Goal: Information Seeking & Learning: Learn about a topic

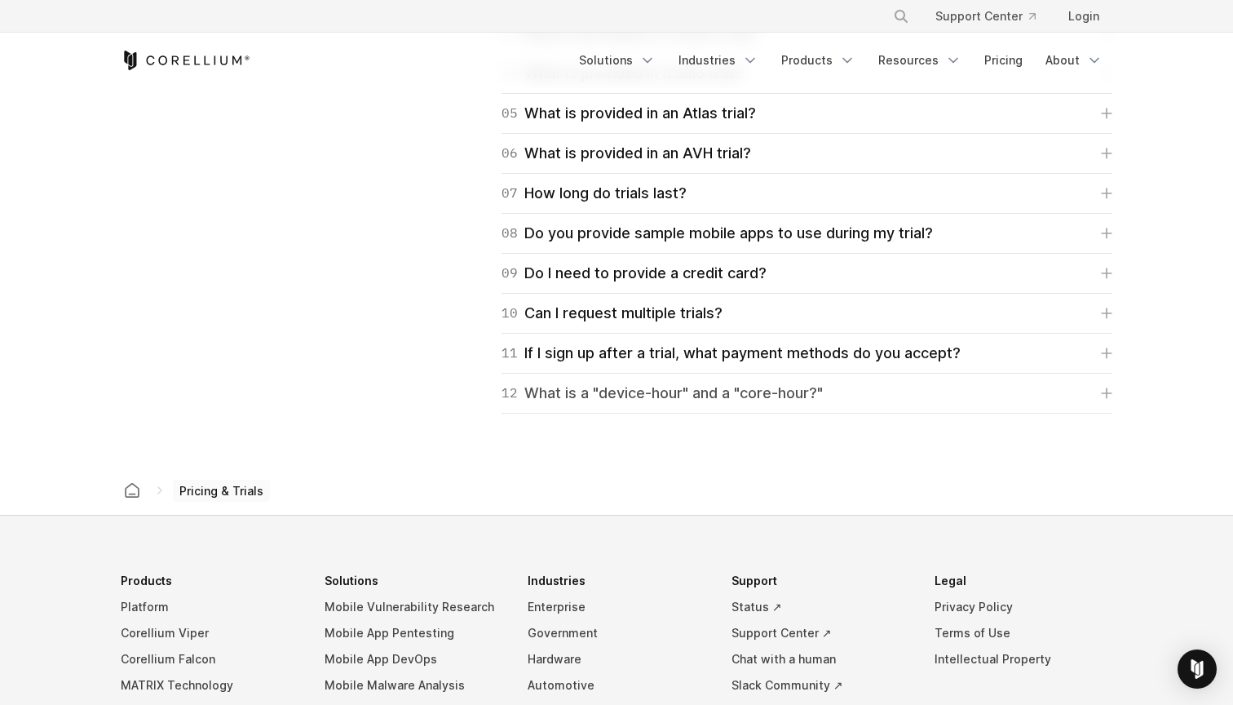
click at [656, 386] on link "12 What is a "device-hour" and a "core-hour?"" at bounding box center [807, 393] width 611 height 23
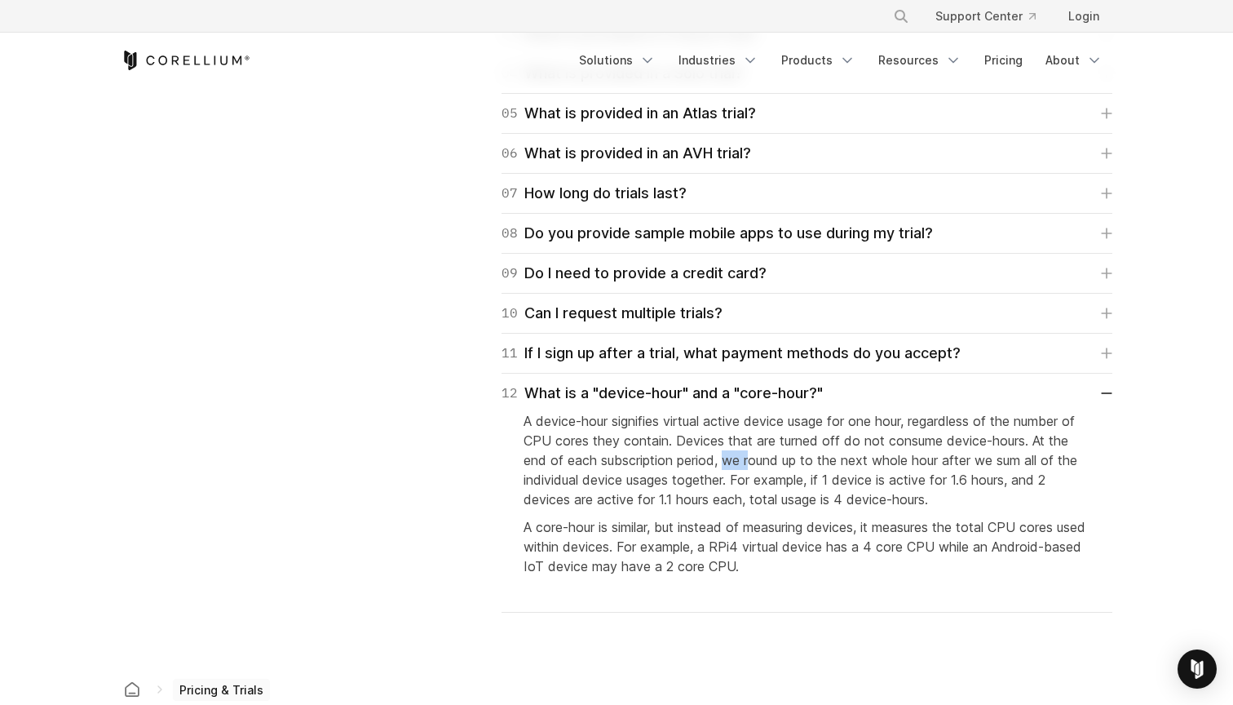
drag, startPoint x: 730, startPoint y: 466, endPoint x: 758, endPoint y: 459, distance: 28.5
click at [656, 458] on p "A device-hour signifies virtual active device usage for one hour, regardless of…" at bounding box center [807, 460] width 567 height 98
click at [656, 468] on p "A device-hour signifies virtual active device usage for one hour, regardless of…" at bounding box center [807, 460] width 567 height 98
click at [656, 488] on p "A device-hour signifies virtual active device usage for one hour, regardless of…" at bounding box center [807, 460] width 567 height 98
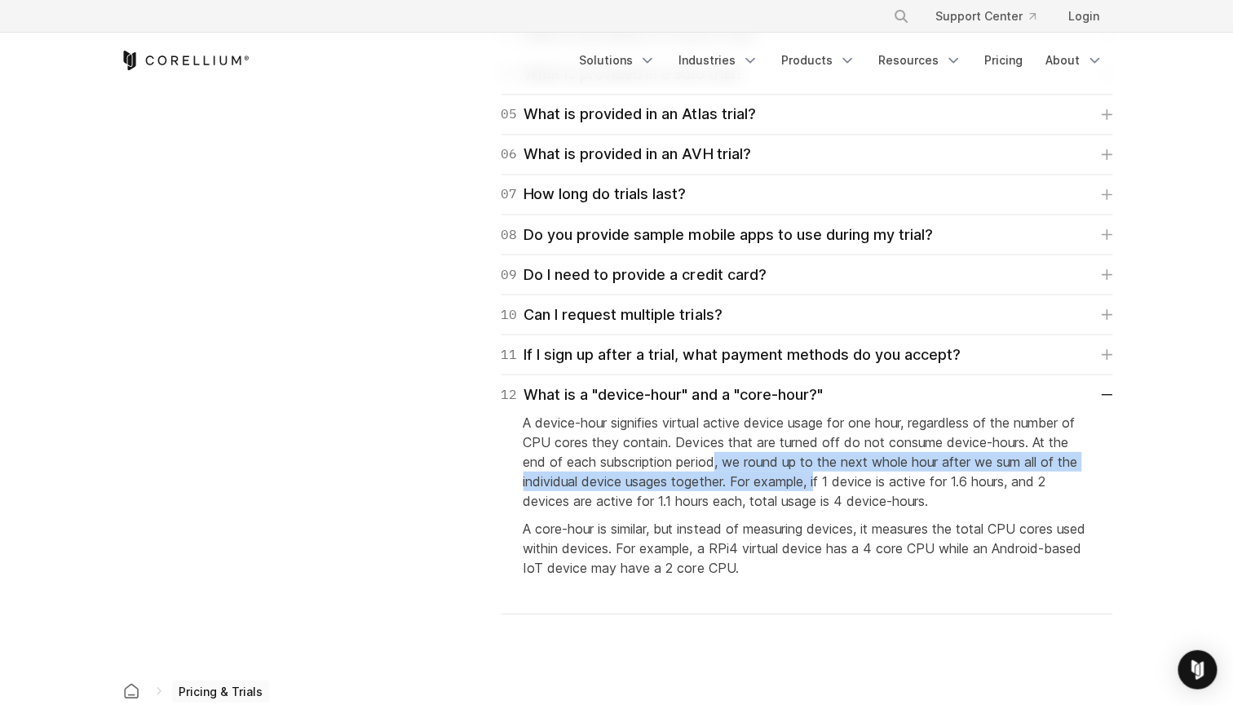
drag, startPoint x: 718, startPoint y: 461, endPoint x: 820, endPoint y: 483, distance: 104.3
click at [656, 484] on p "A device-hour signifies virtual active device usage for one hour, regardless of…" at bounding box center [807, 461] width 567 height 98
click at [656, 483] on p "A device-hour signifies virtual active device usage for one hour, regardless of…" at bounding box center [807, 461] width 567 height 98
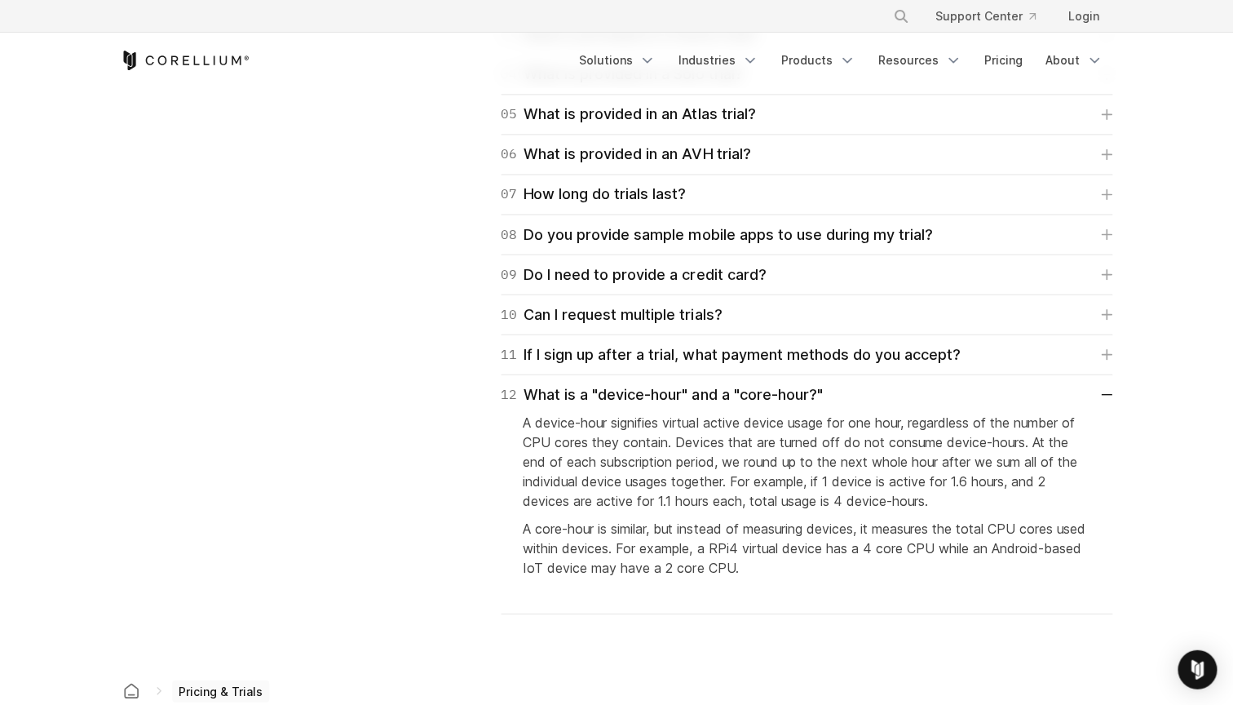
click at [656, 488] on p "A device-hour signifies virtual active device usage for one hour, regardless of…" at bounding box center [807, 461] width 567 height 98
drag, startPoint x: 918, startPoint y: 483, endPoint x: 687, endPoint y: 499, distance: 231.4
click at [656, 499] on p "A device-hour signifies virtual active device usage for one hour, regardless of…" at bounding box center [807, 461] width 567 height 98
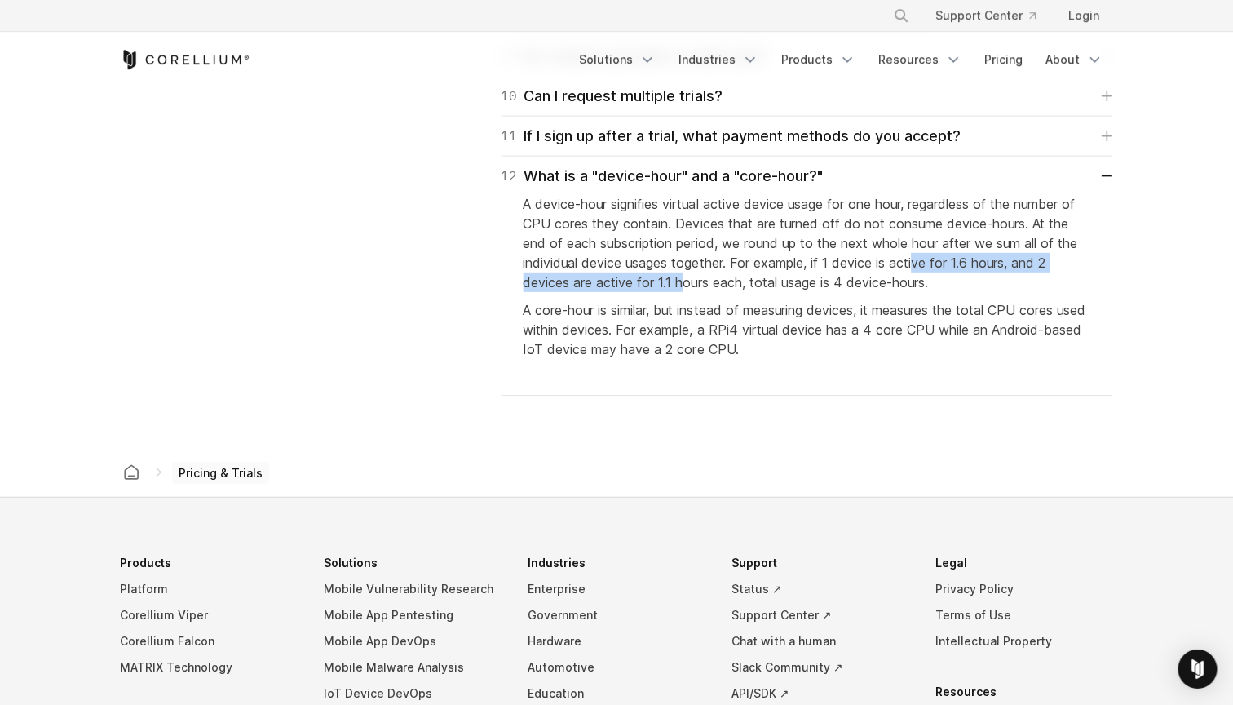
scroll to position [2892, 0]
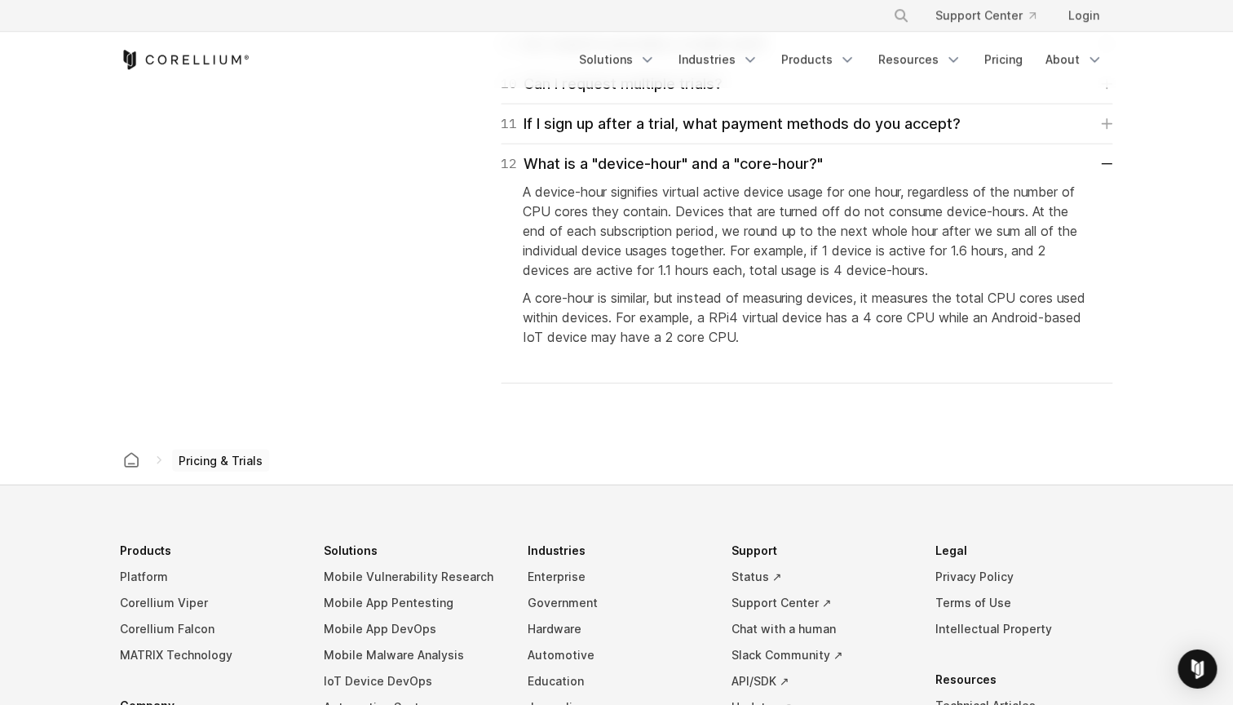
click at [134, 47] on div "Free Trial Solutions" at bounding box center [617, 60] width 992 height 55
click at [134, 51] on icon "Corellium Home" at bounding box center [186, 61] width 130 height 20
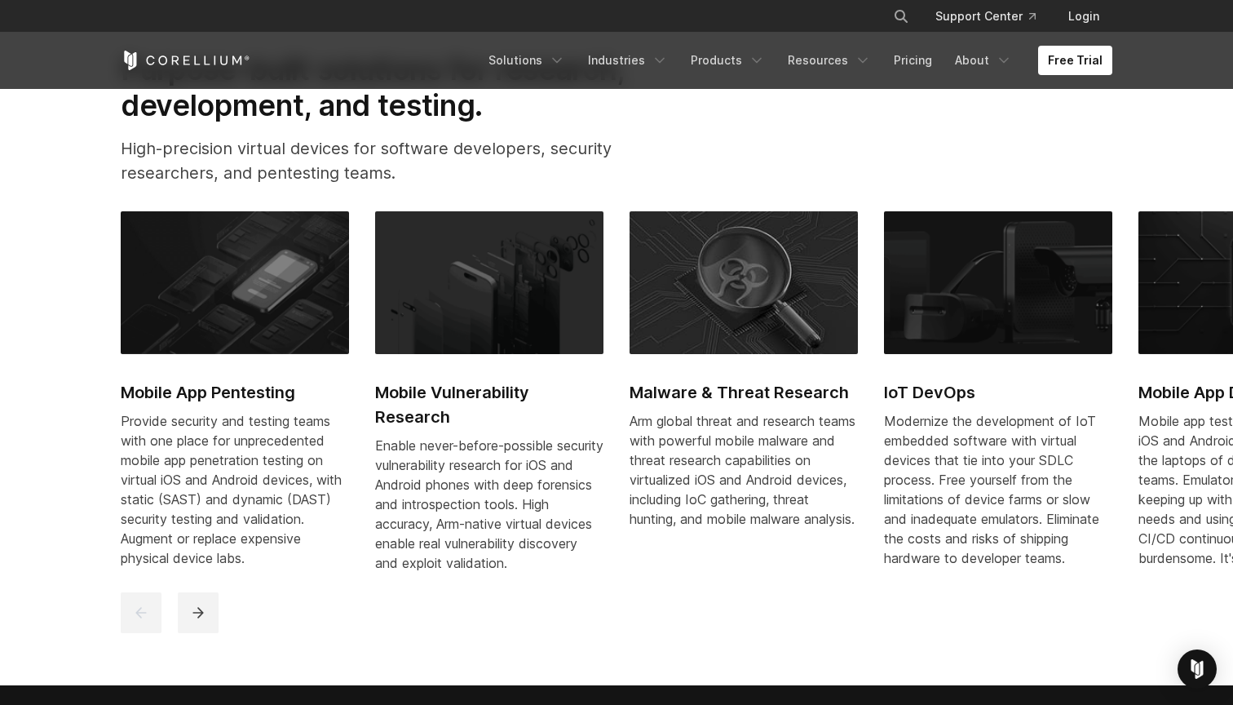
scroll to position [749, 0]
